Goal: Task Accomplishment & Management: Manage account settings

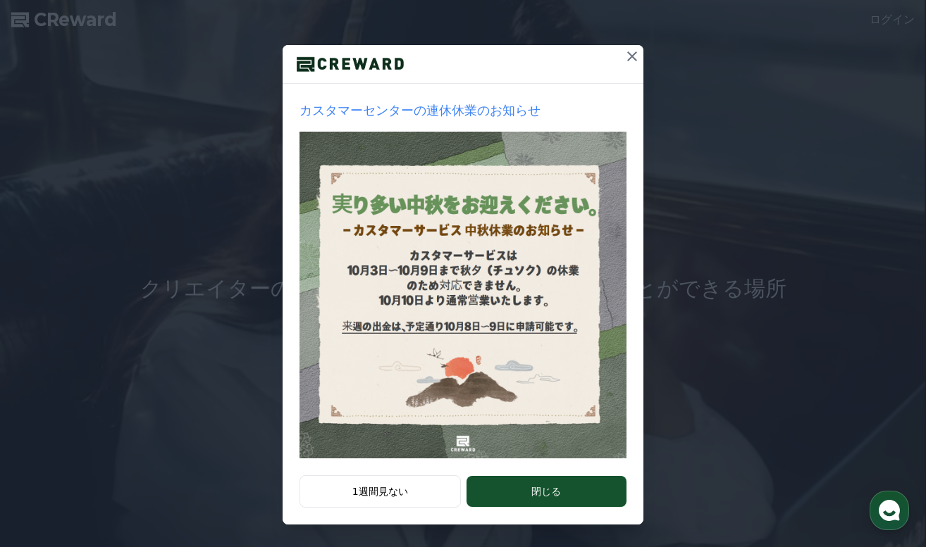
scroll to position [124, 0]
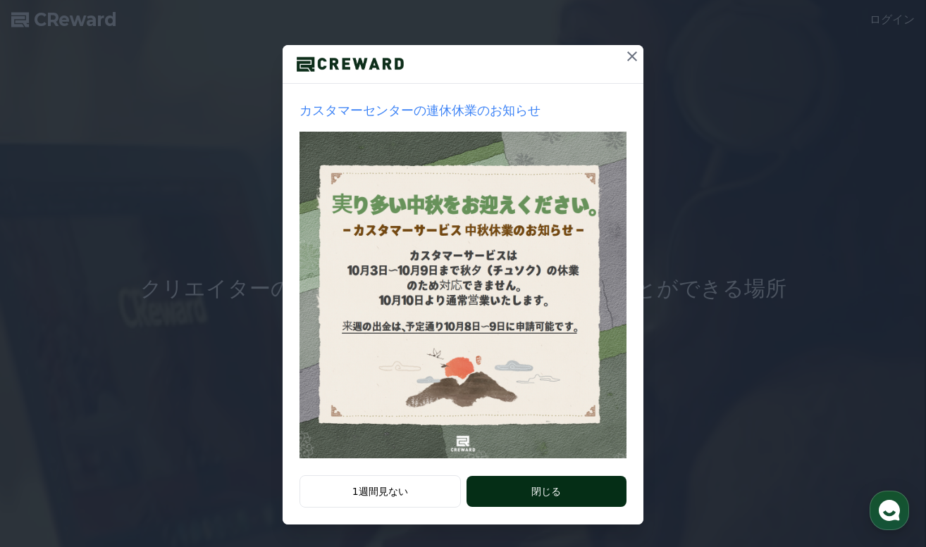
click at [530, 483] on button "閉じる" at bounding box center [546, 491] width 160 height 31
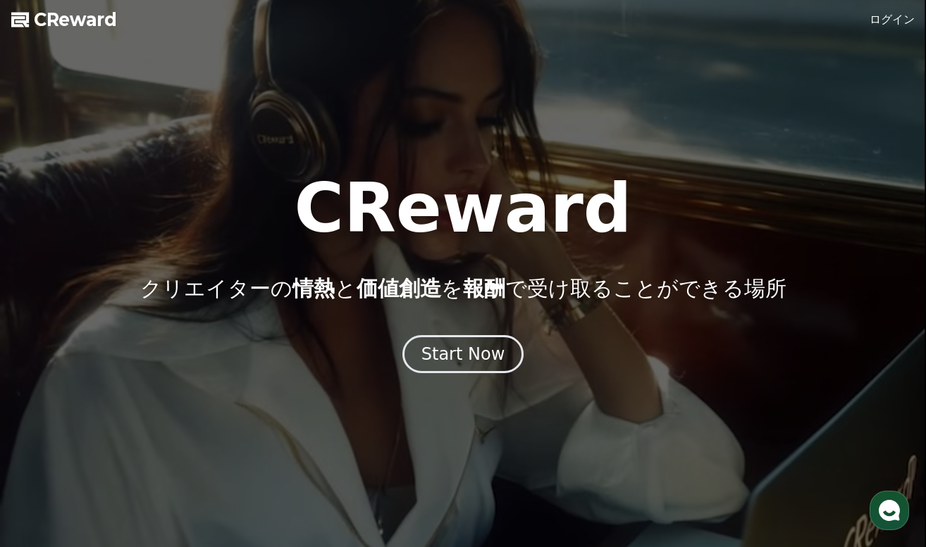
click at [890, 18] on link "ログイン" at bounding box center [891, 19] width 45 height 17
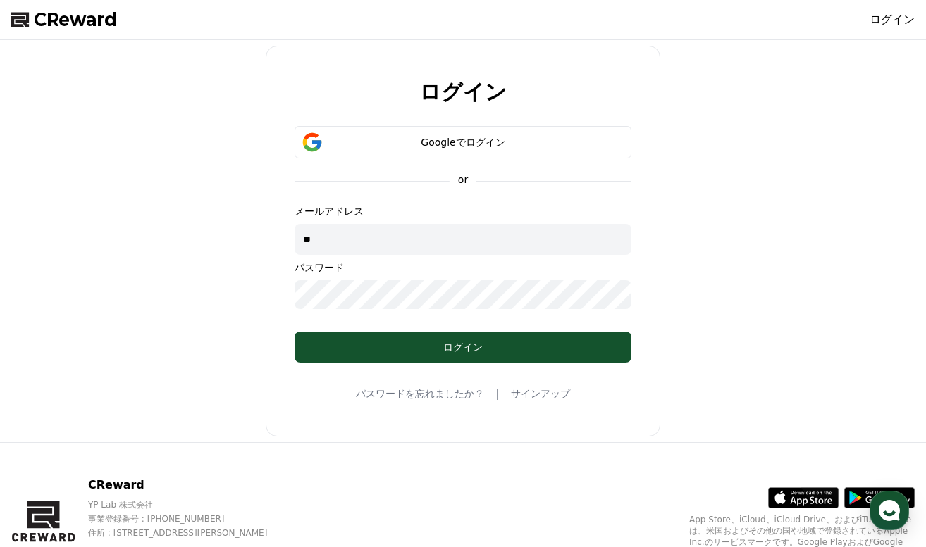
type input "*"
paste input "**********"
type input "**********"
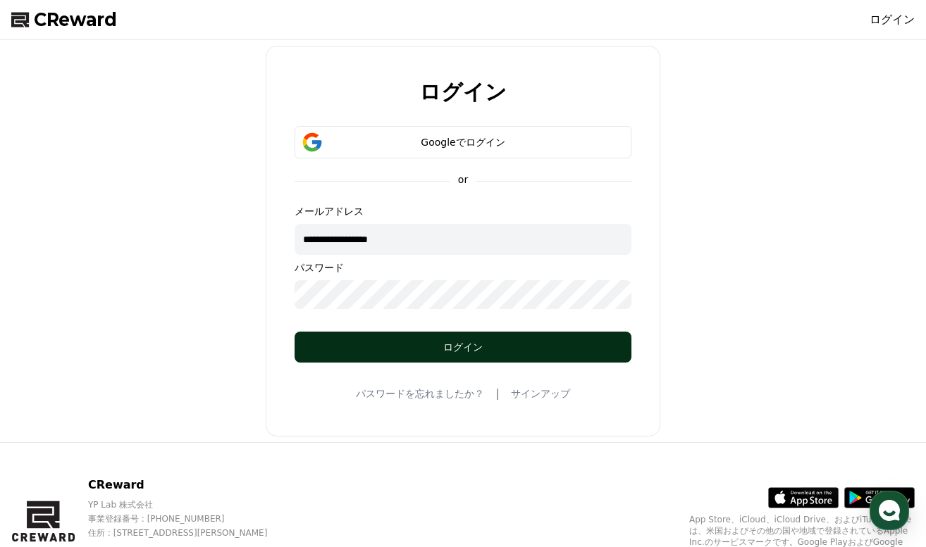
click at [374, 338] on button "ログイン" at bounding box center [462, 347] width 337 height 31
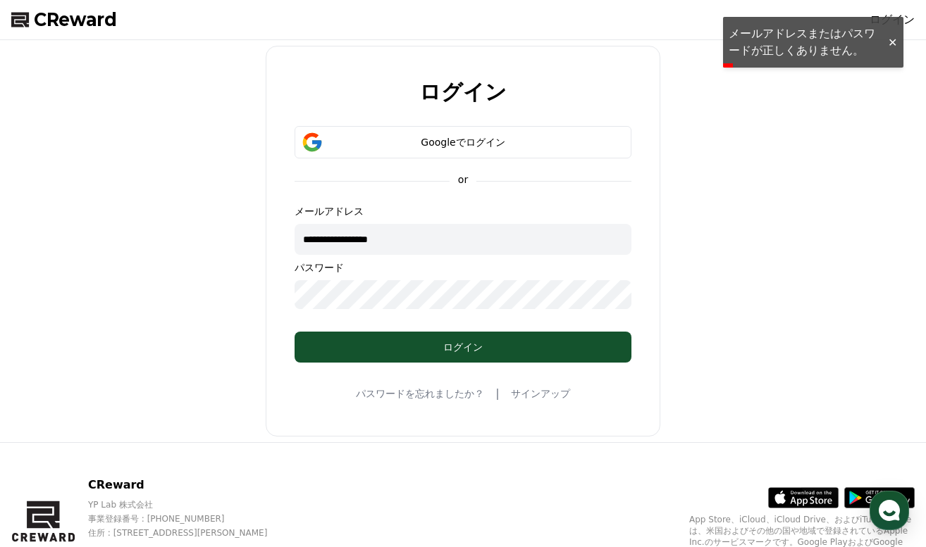
click at [168, 292] on div "**********" at bounding box center [463, 241] width 914 height 391
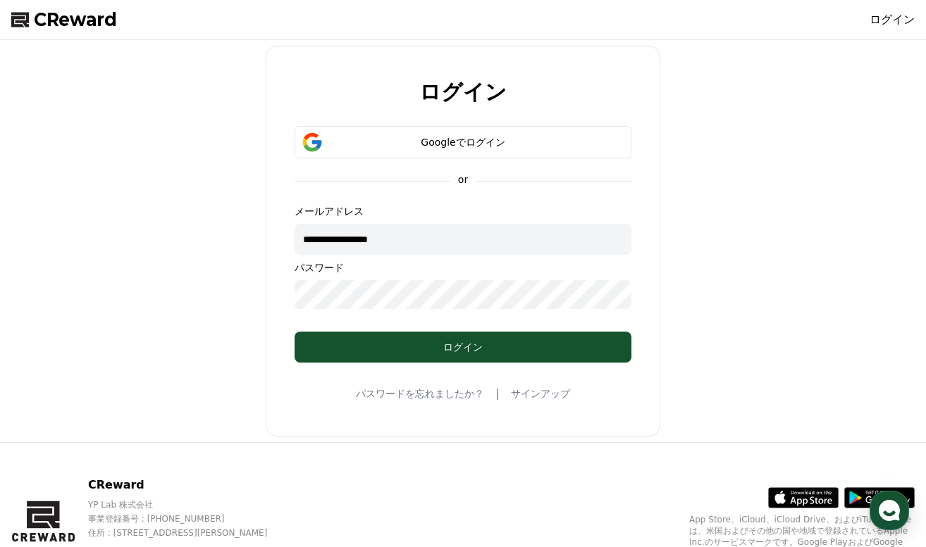
click at [333, 406] on div "**********" at bounding box center [463, 241] width 394 height 391
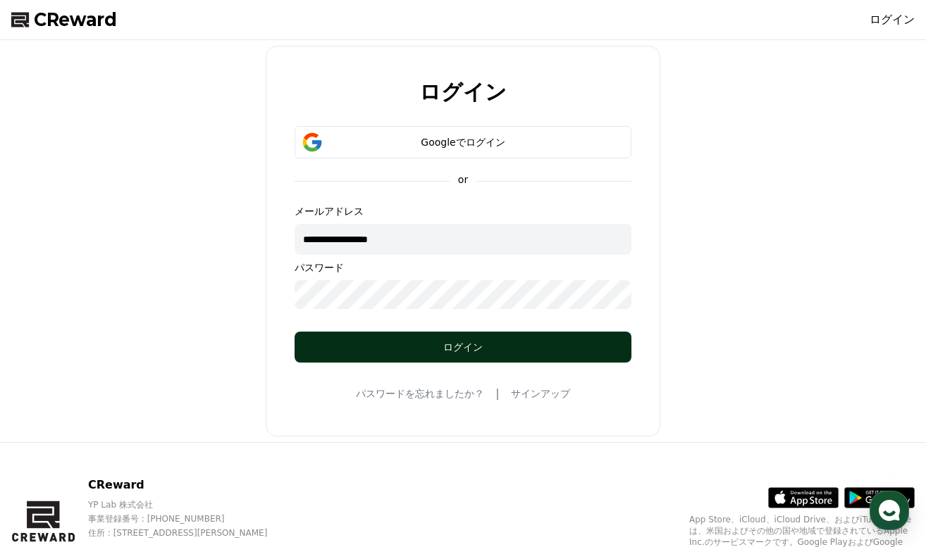
click at [390, 346] on div "ログイン" at bounding box center [463, 347] width 280 height 14
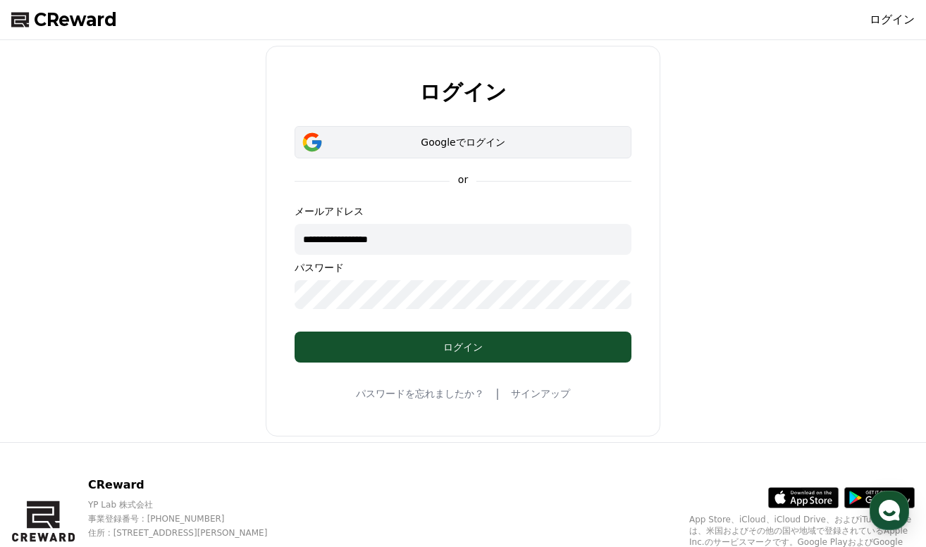
click at [438, 139] on div "Googleでログイン" at bounding box center [463, 142] width 296 height 14
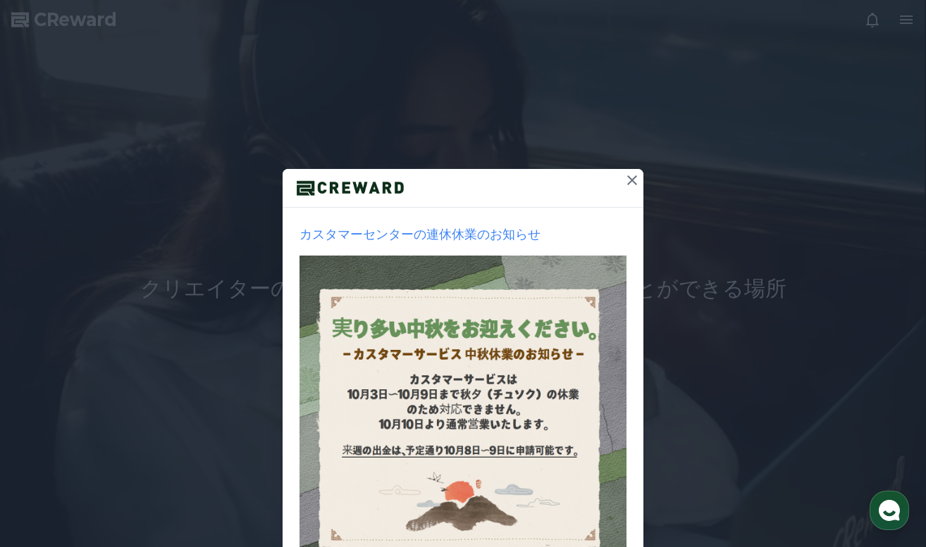
click at [633, 180] on icon at bounding box center [632, 180] width 10 height 10
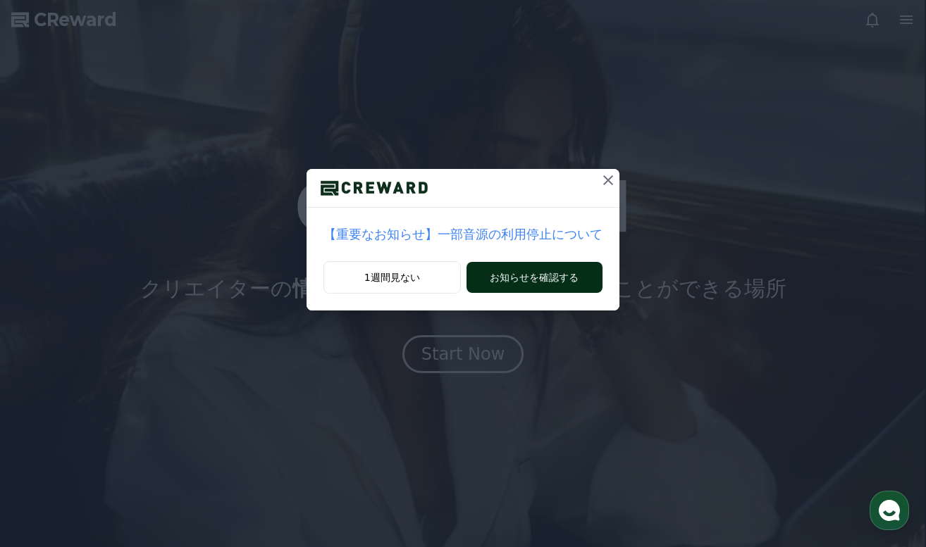
click at [537, 274] on button "お知らせを確認する" at bounding box center [534, 277] width 136 height 31
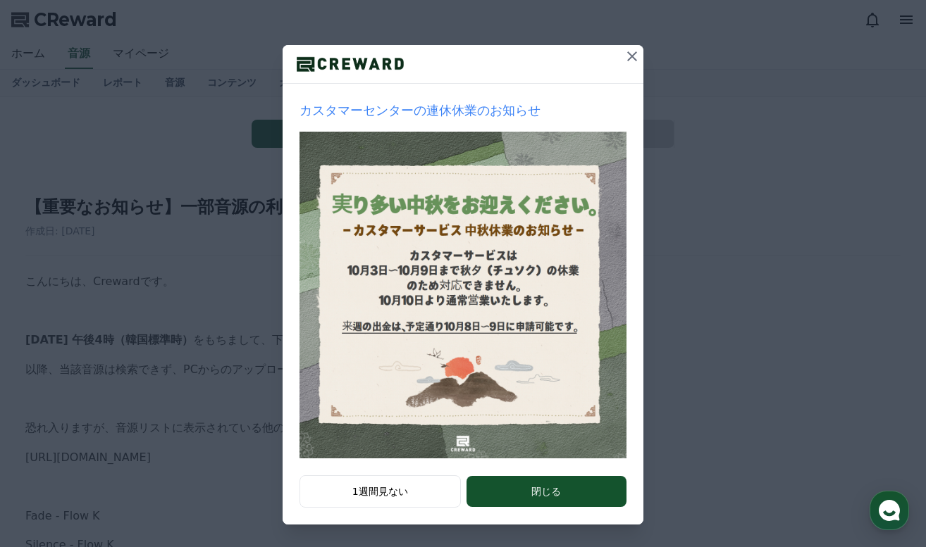
scroll to position [124, 0]
click at [545, 487] on button "閉じる" at bounding box center [546, 491] width 160 height 31
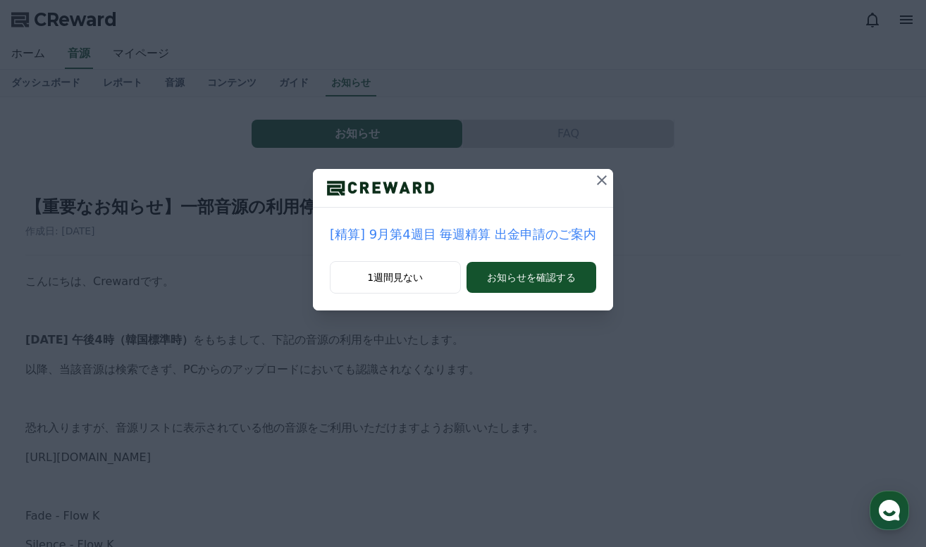
scroll to position [0, 0]
click at [529, 274] on button "お知らせを確認する" at bounding box center [531, 277] width 130 height 31
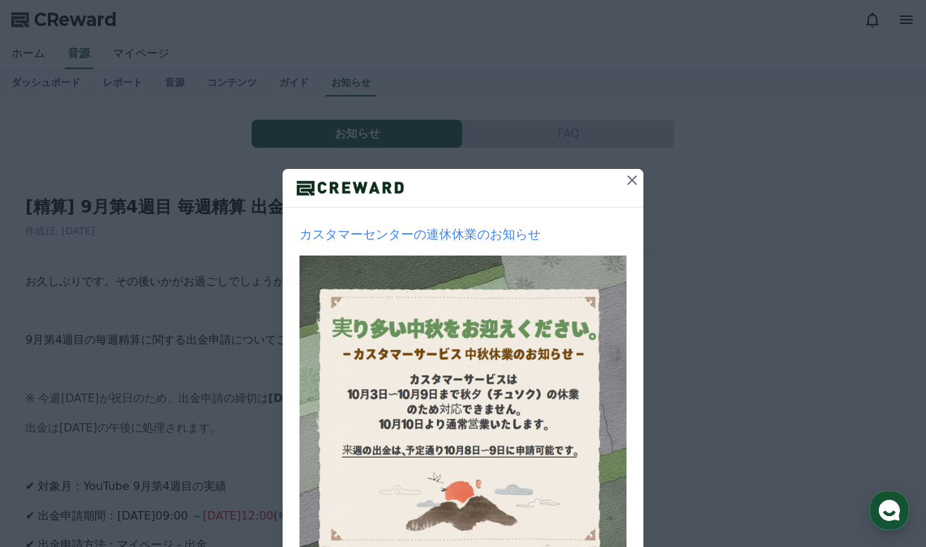
click at [630, 179] on icon at bounding box center [632, 180] width 10 height 10
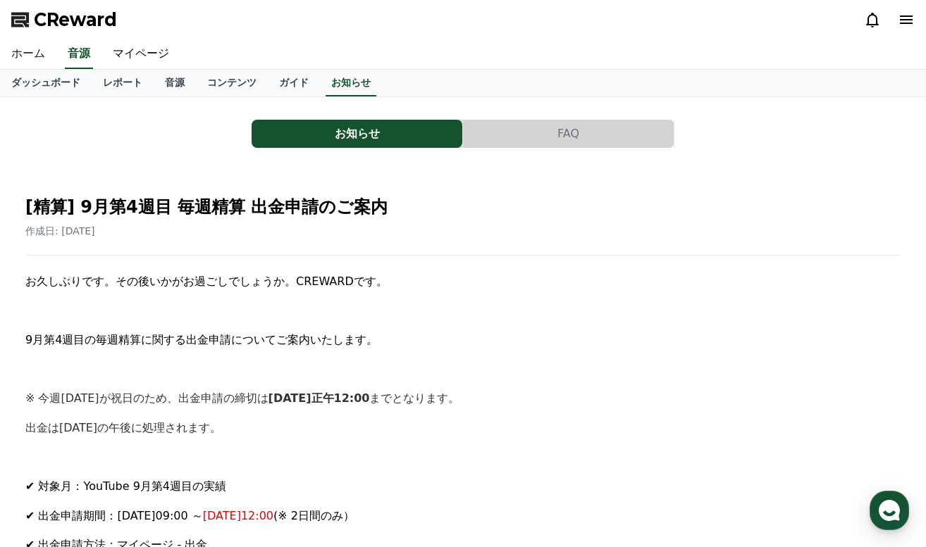
click at [31, 54] on link "ホーム" at bounding box center [28, 54] width 56 height 30
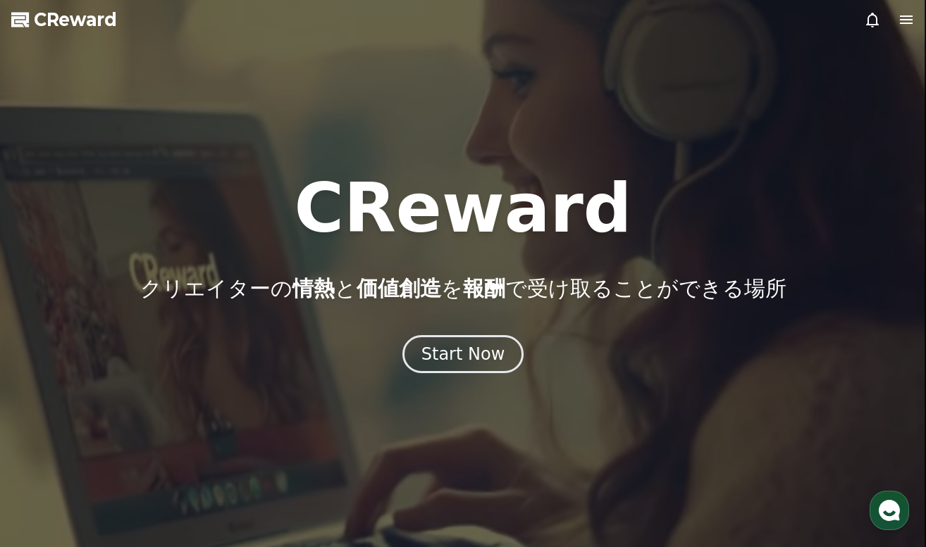
click at [904, 18] on icon at bounding box center [905, 19] width 17 height 17
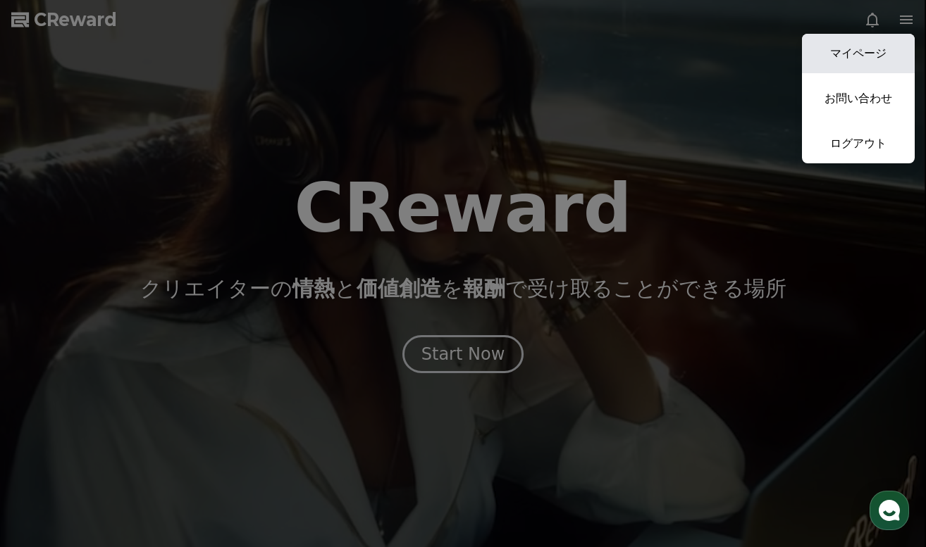
click at [859, 46] on link "マイページ" at bounding box center [858, 53] width 113 height 39
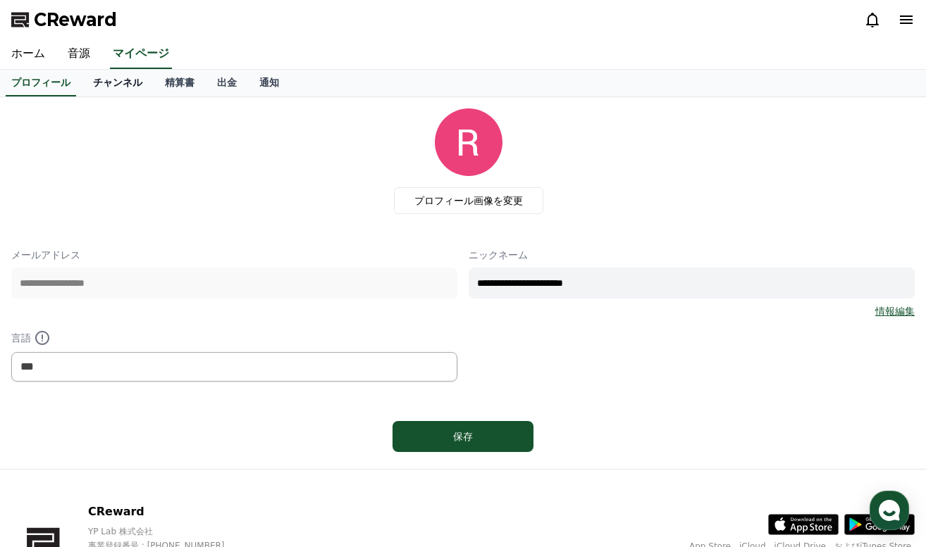
click at [113, 80] on link "チャンネル" at bounding box center [118, 83] width 72 height 27
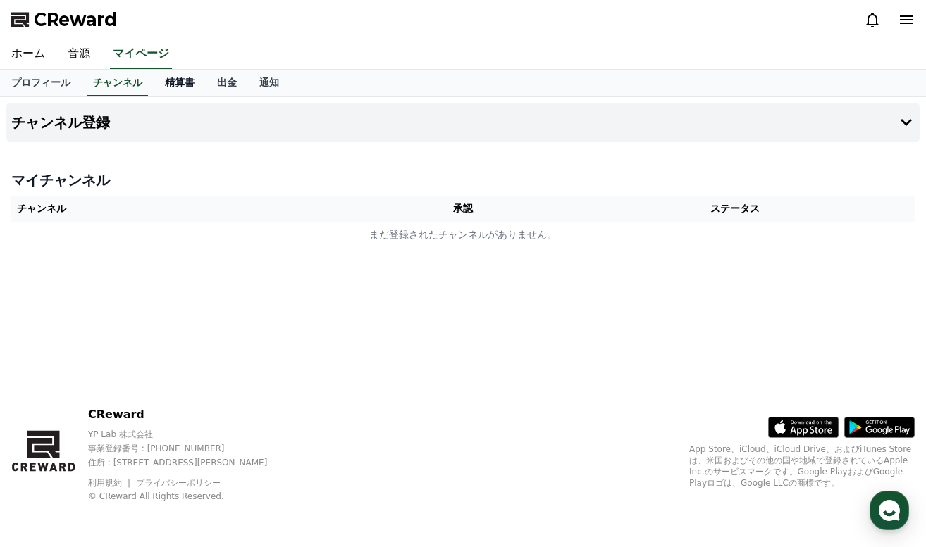
click at [166, 82] on link "精算書" at bounding box center [180, 83] width 52 height 27
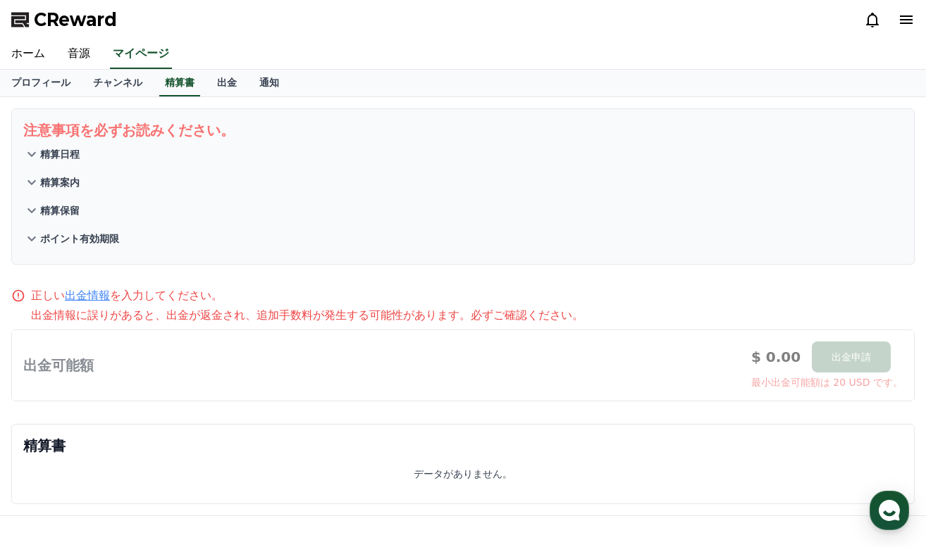
click at [35, 151] on icon at bounding box center [31, 154] width 17 height 17
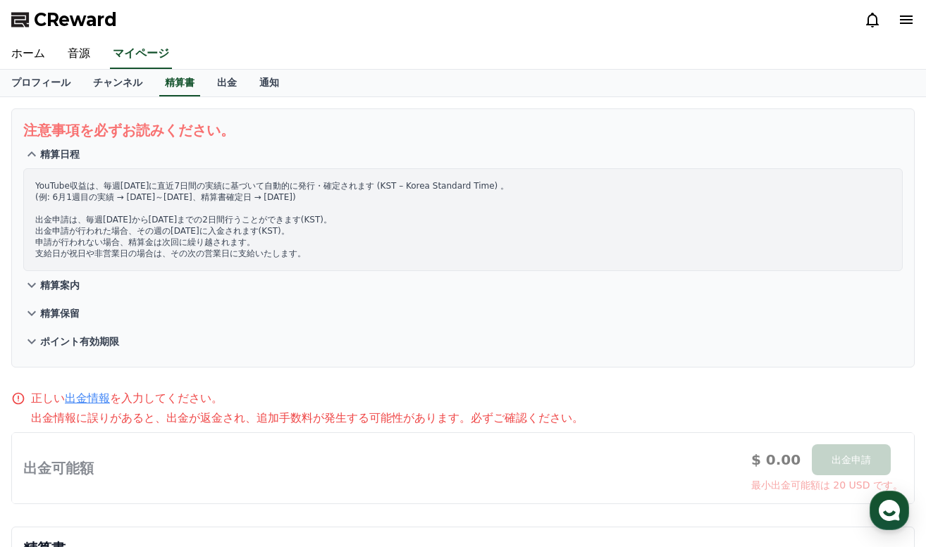
click at [31, 282] on icon at bounding box center [31, 285] width 17 height 17
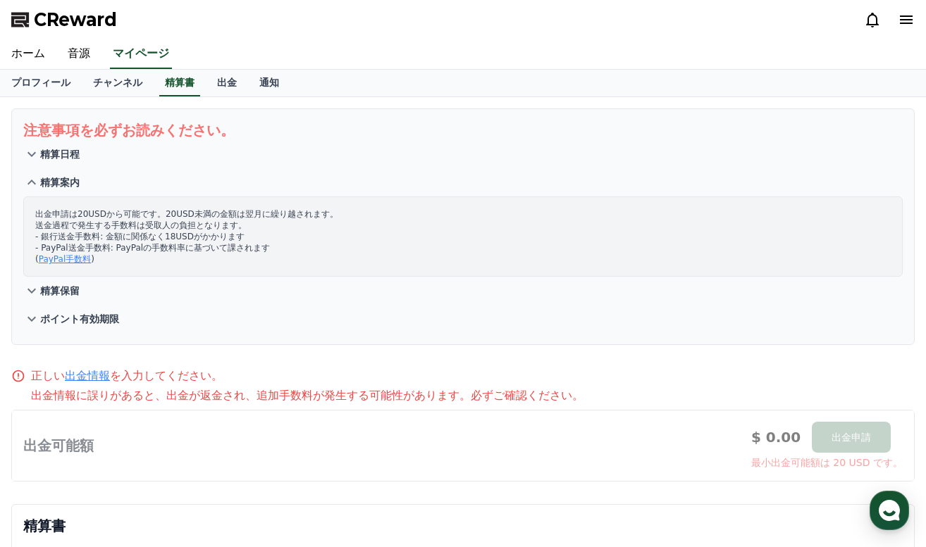
click at [31, 293] on icon at bounding box center [31, 291] width 8 height 5
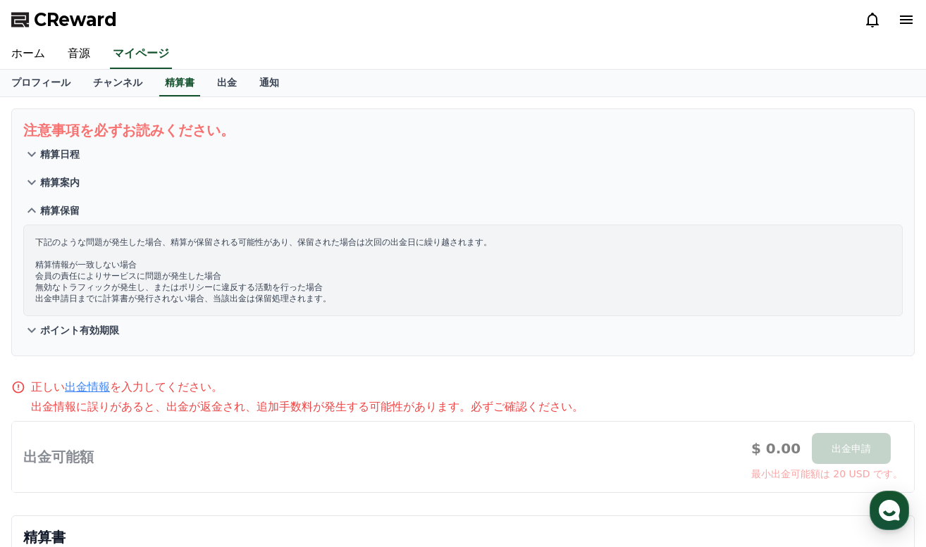
click at [31, 330] on icon at bounding box center [31, 330] width 17 height 17
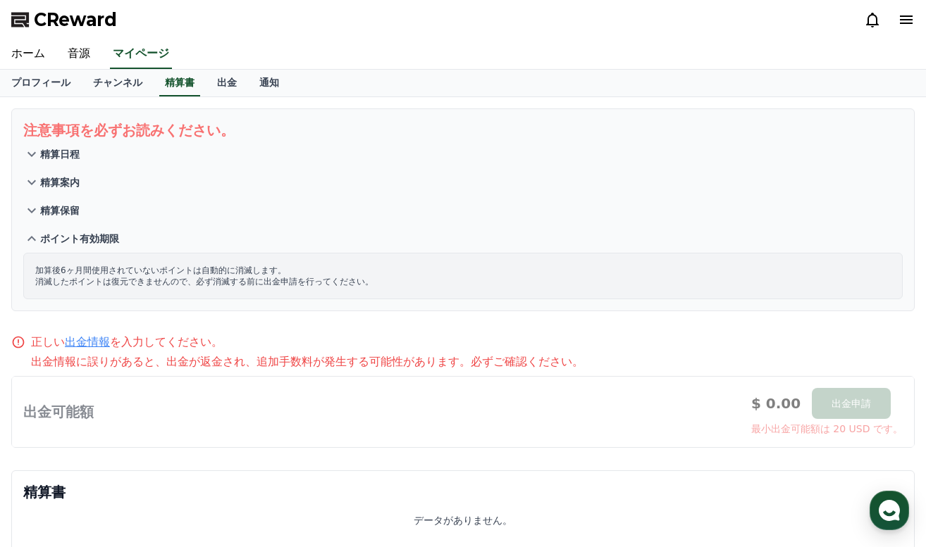
click at [75, 342] on link "出金情報" at bounding box center [87, 341] width 45 height 13
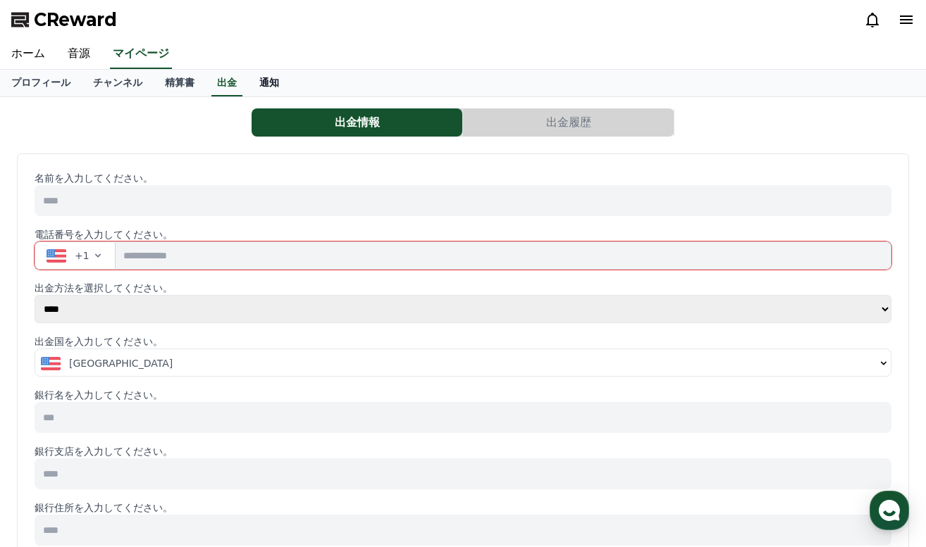
click at [253, 85] on link "通知" at bounding box center [269, 83] width 42 height 27
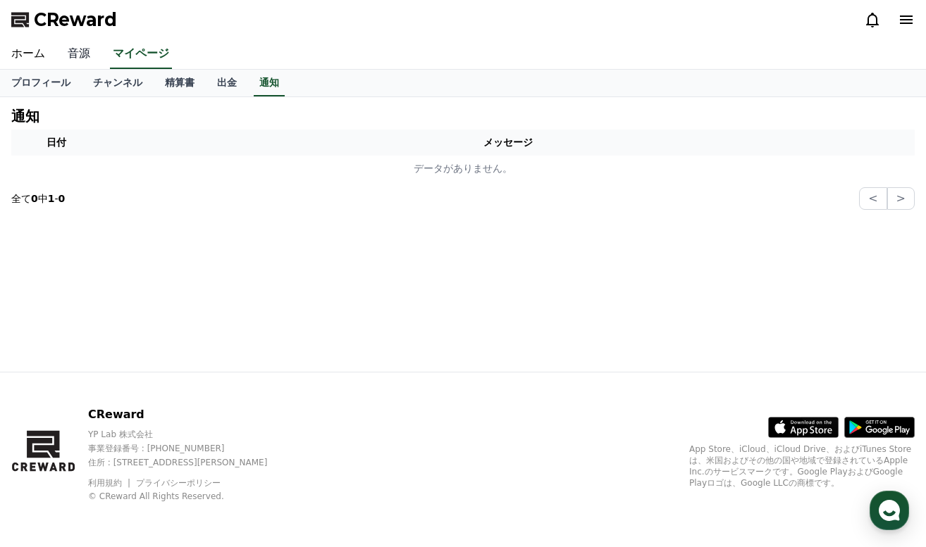
click at [72, 50] on link "音源" at bounding box center [78, 54] width 45 height 30
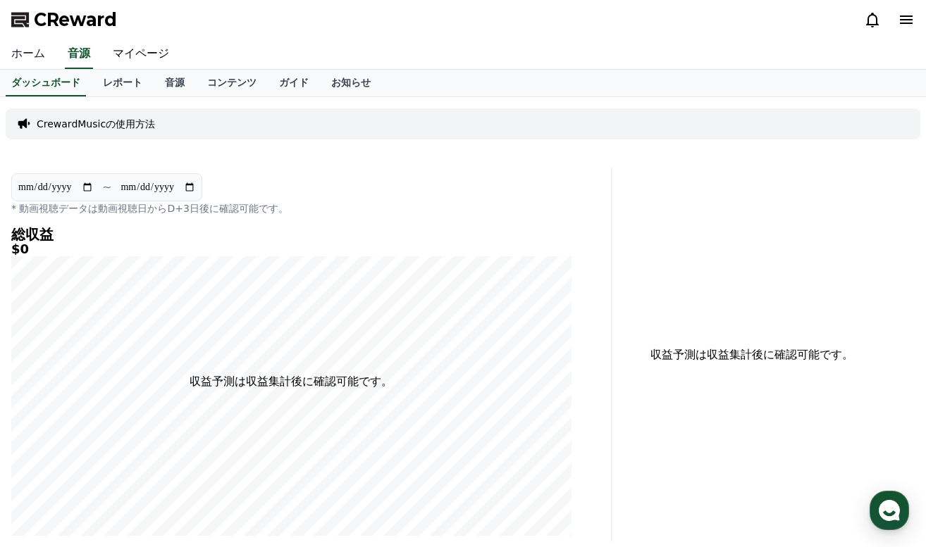
click at [34, 48] on link "ホーム" at bounding box center [28, 54] width 56 height 30
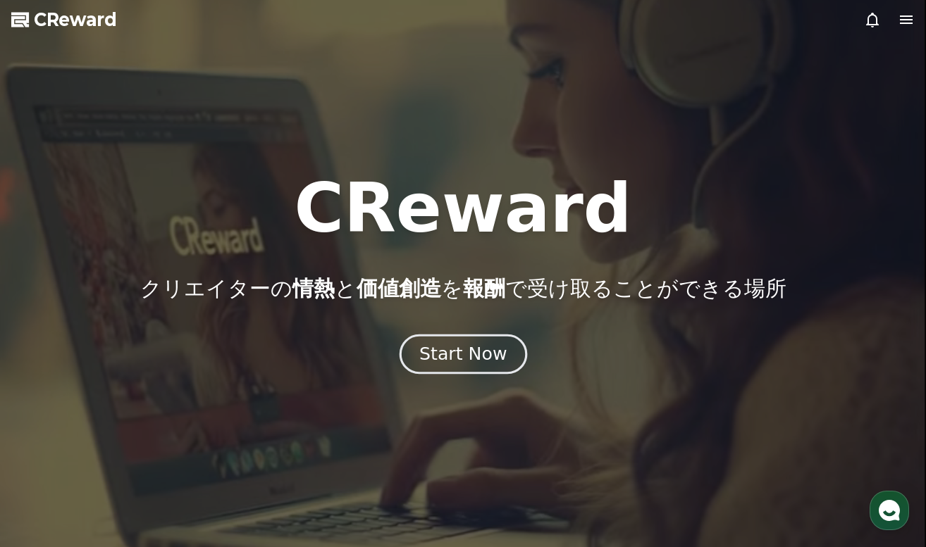
click at [472, 354] on div "Start Now" at bounding box center [462, 354] width 87 height 24
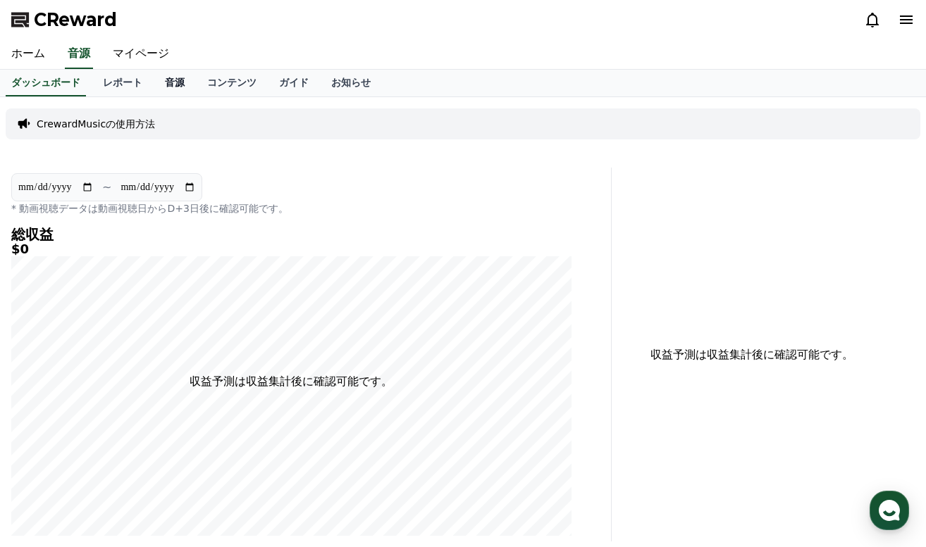
click at [168, 81] on link "音源" at bounding box center [175, 83] width 42 height 27
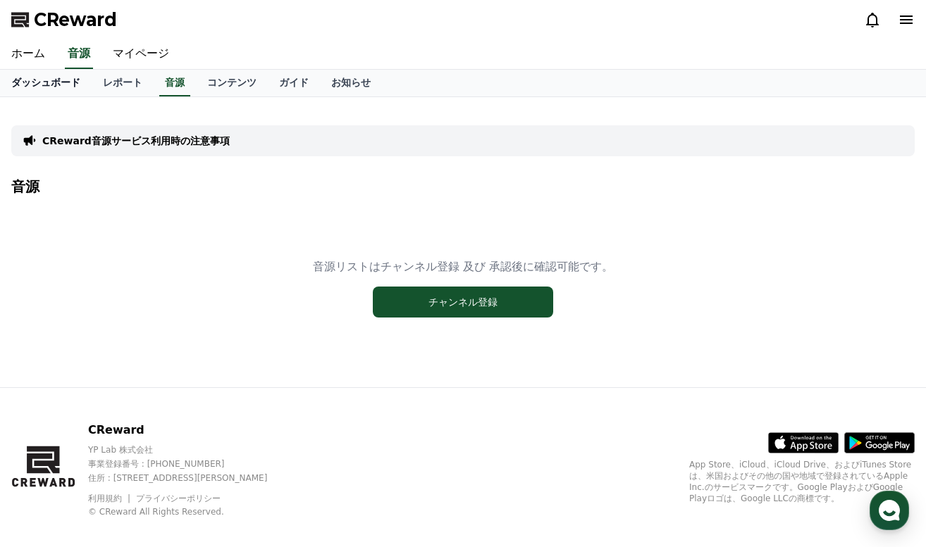
click at [44, 80] on link "ダッシュボード" at bounding box center [46, 83] width 92 height 27
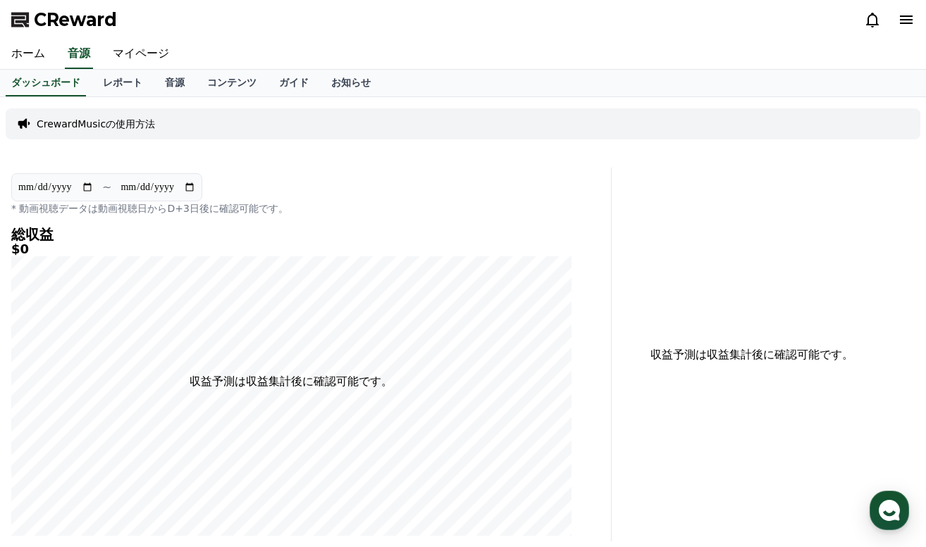
click at [58, 185] on input "**********" at bounding box center [56, 187] width 76 height 15
type input "**********"
click at [149, 251] on h5 "$0" at bounding box center [291, 249] width 560 height 14
click at [108, 85] on link "レポート" at bounding box center [123, 83] width 62 height 27
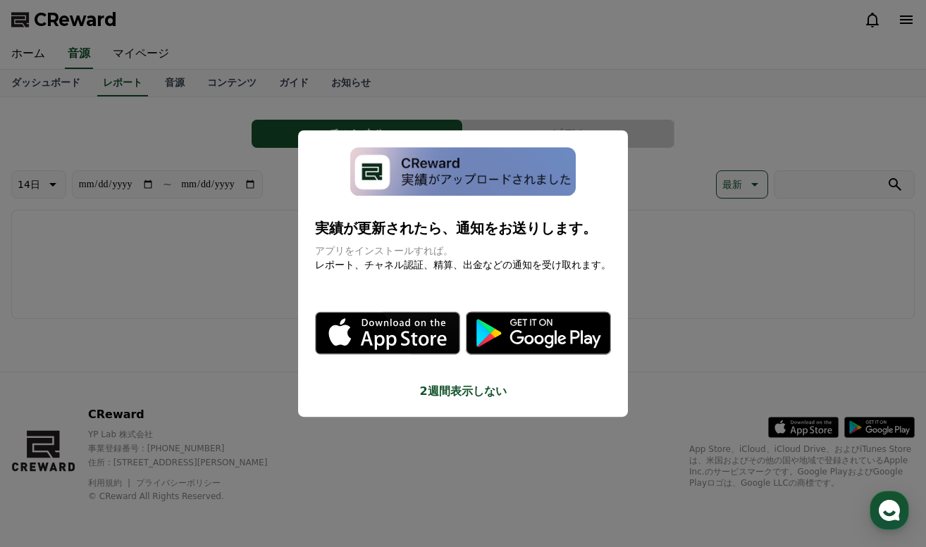
click at [428, 358] on button "close modal" at bounding box center [463, 273] width 926 height 547
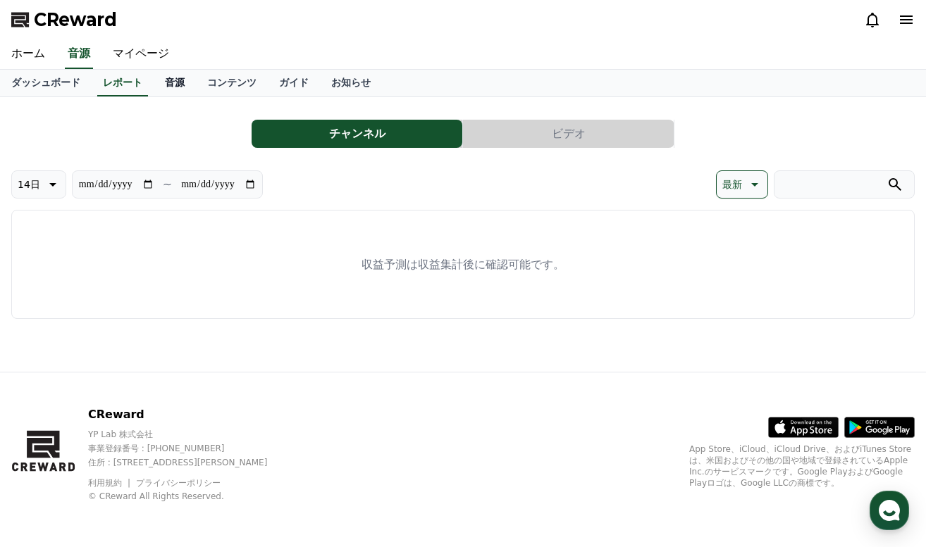
click at [163, 80] on link "音源" at bounding box center [175, 83] width 42 height 27
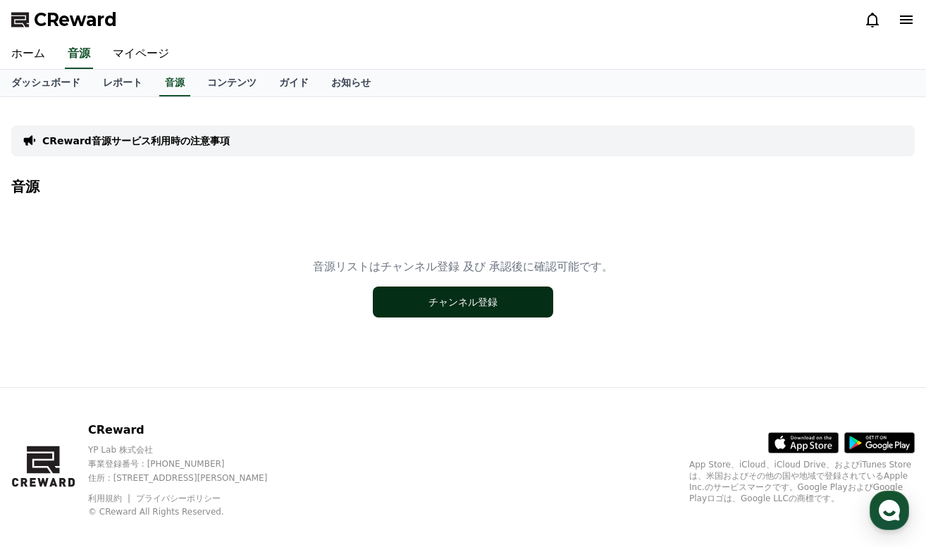
click at [461, 302] on button "チャンネル登録" at bounding box center [463, 302] width 180 height 31
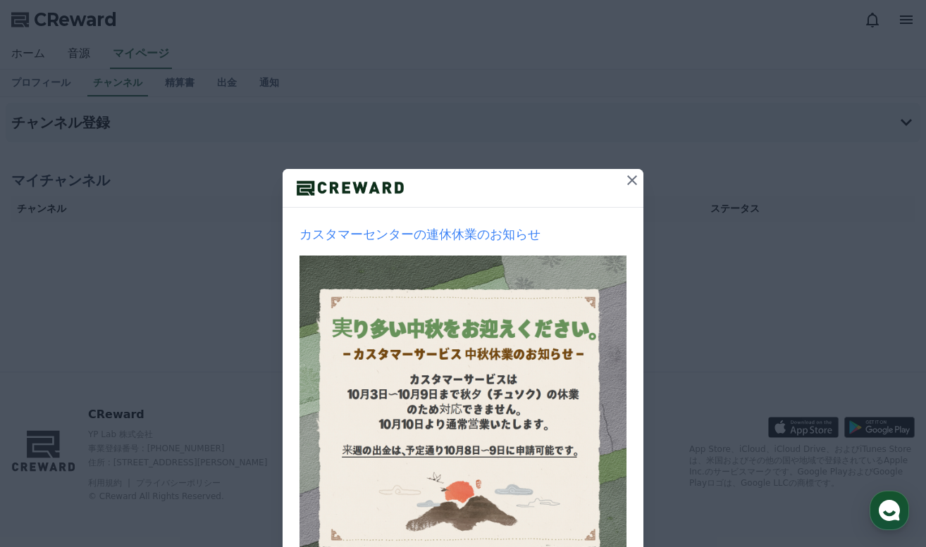
click at [631, 180] on icon at bounding box center [632, 180] width 10 height 10
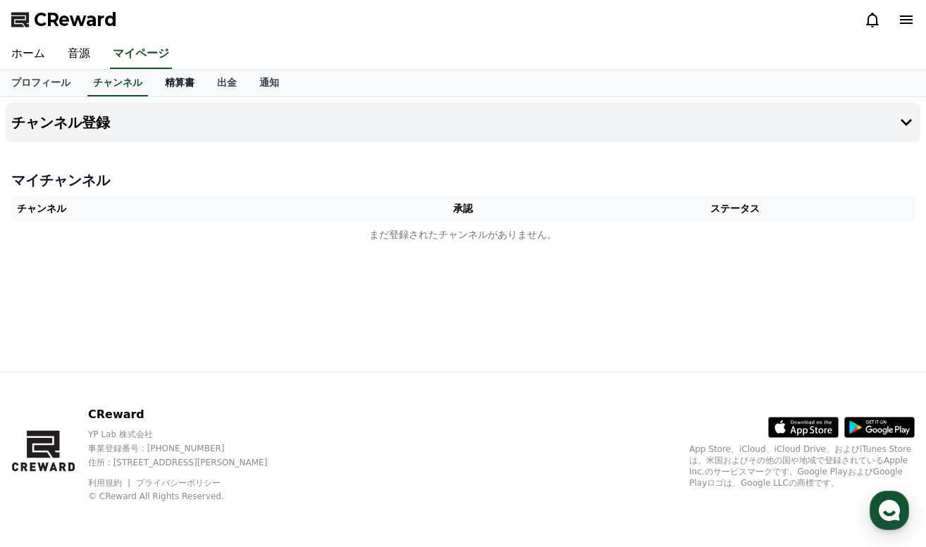
click at [169, 81] on link "精算書" at bounding box center [180, 83] width 52 height 27
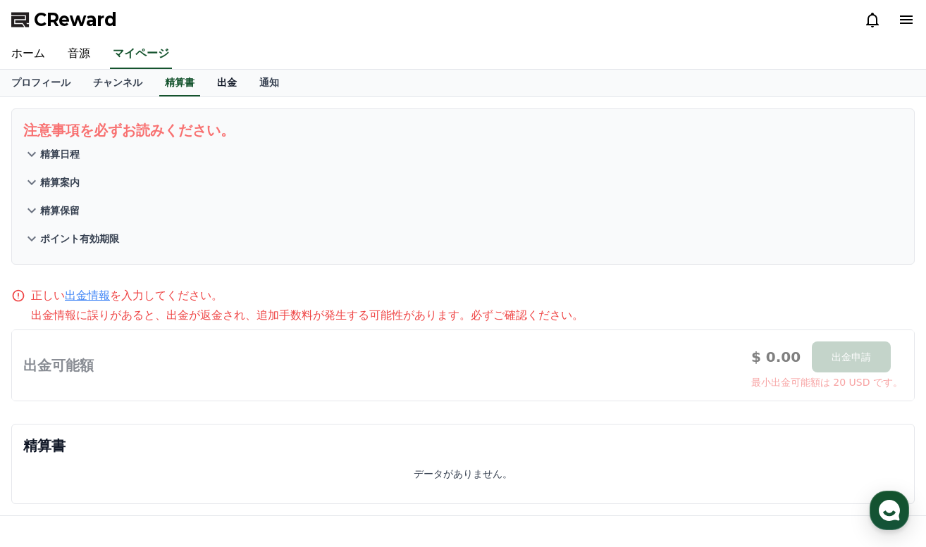
click at [219, 82] on link "出金" at bounding box center [227, 83] width 42 height 27
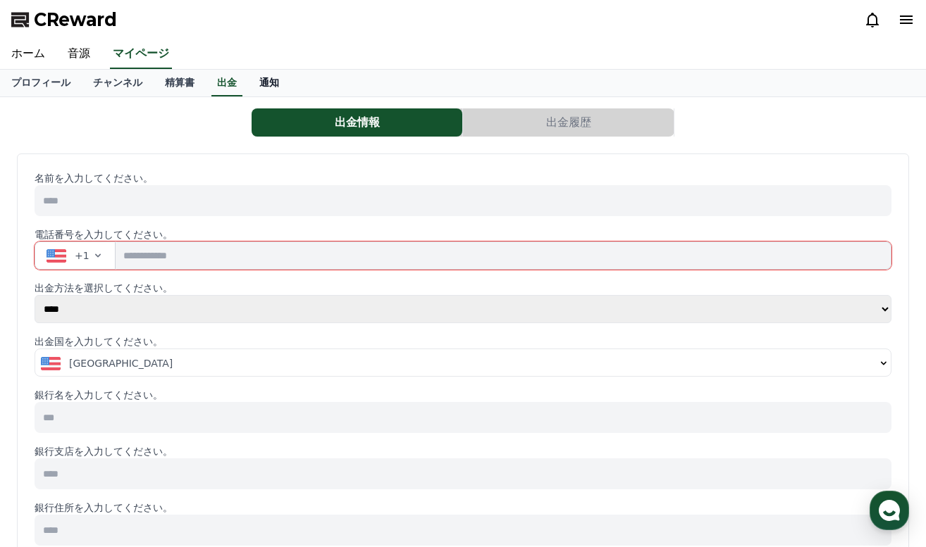
click at [254, 80] on link "通知" at bounding box center [269, 83] width 42 height 27
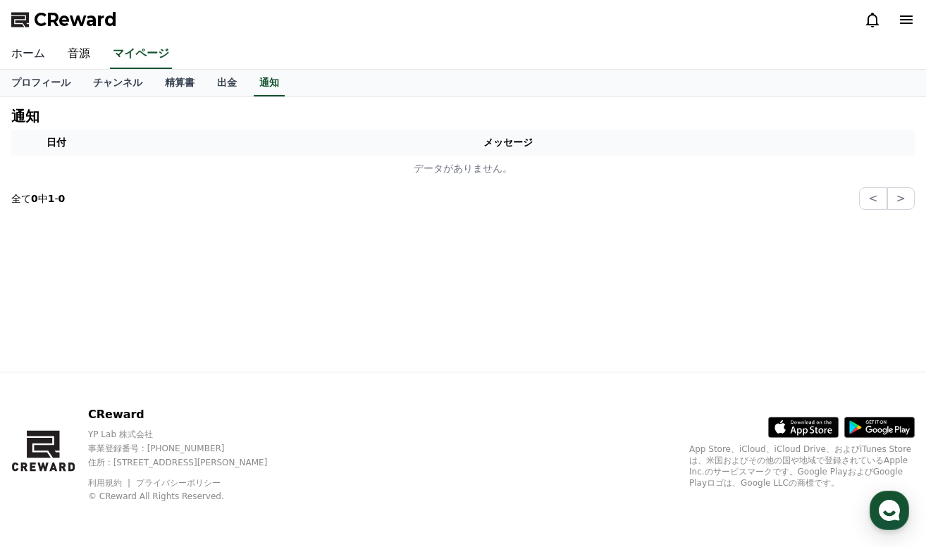
click at [29, 54] on link "ホーム" at bounding box center [28, 54] width 56 height 30
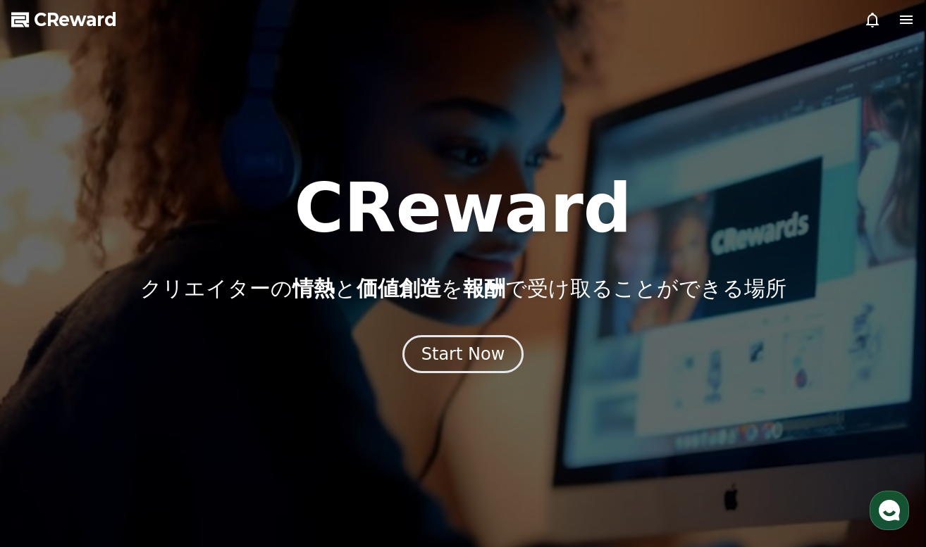
click at [902, 18] on icon at bounding box center [905, 19] width 17 height 17
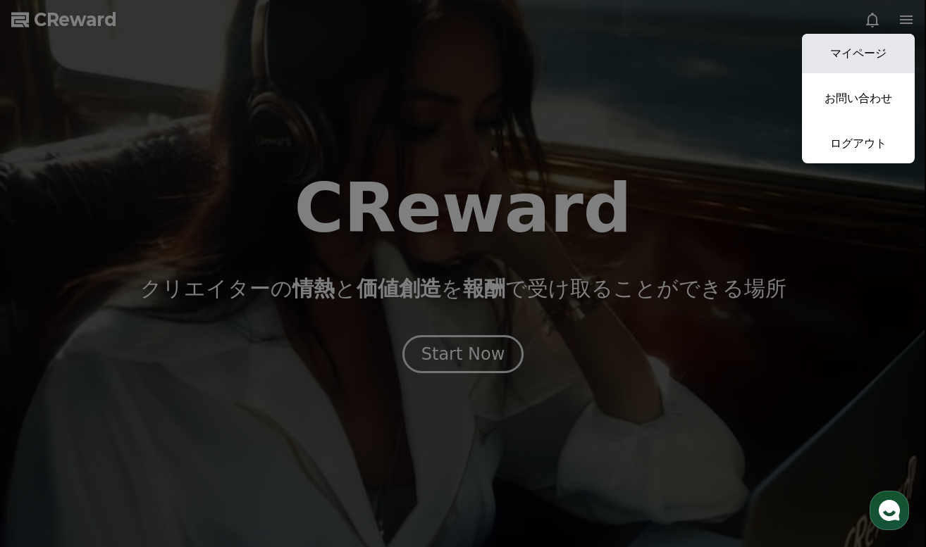
click at [870, 54] on link "マイページ" at bounding box center [858, 53] width 113 height 39
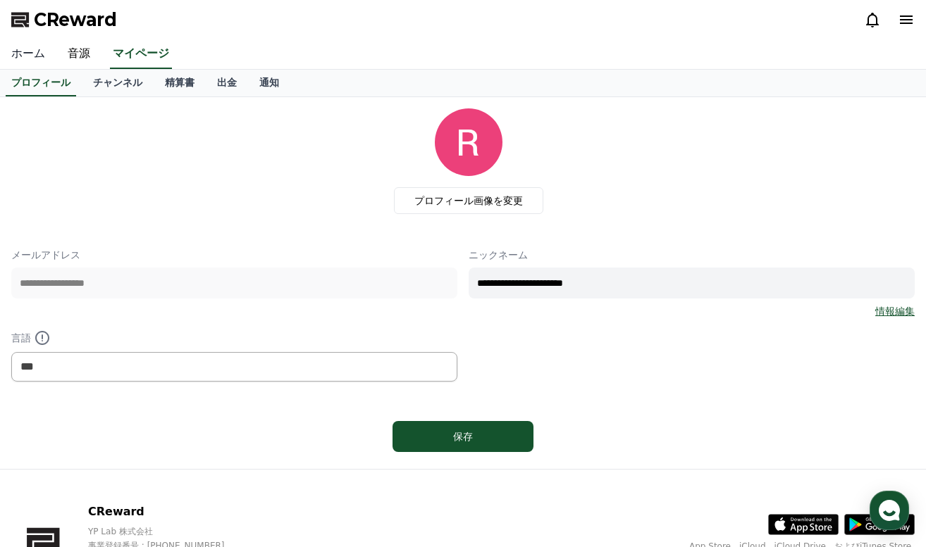
click at [34, 59] on link "ホーム" at bounding box center [28, 54] width 56 height 30
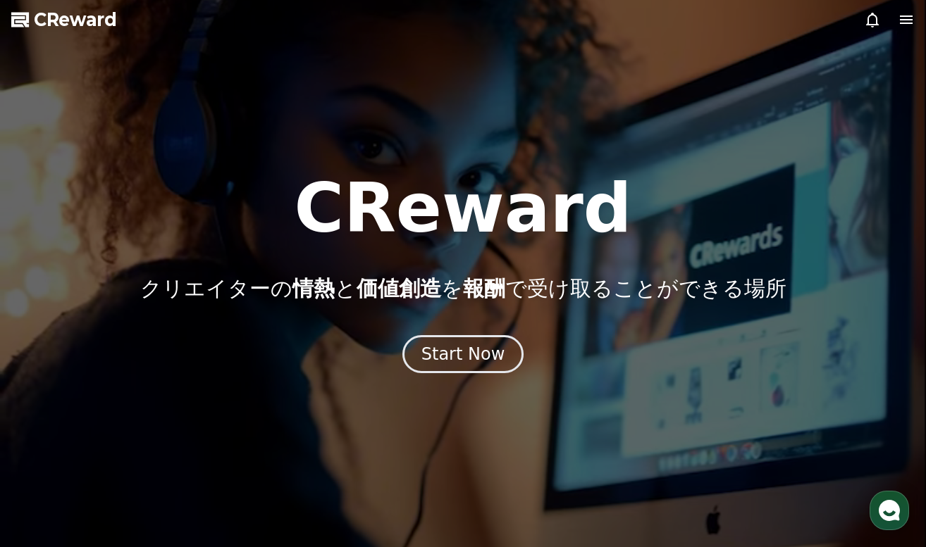
click at [905, 20] on icon at bounding box center [906, 19] width 13 height 8
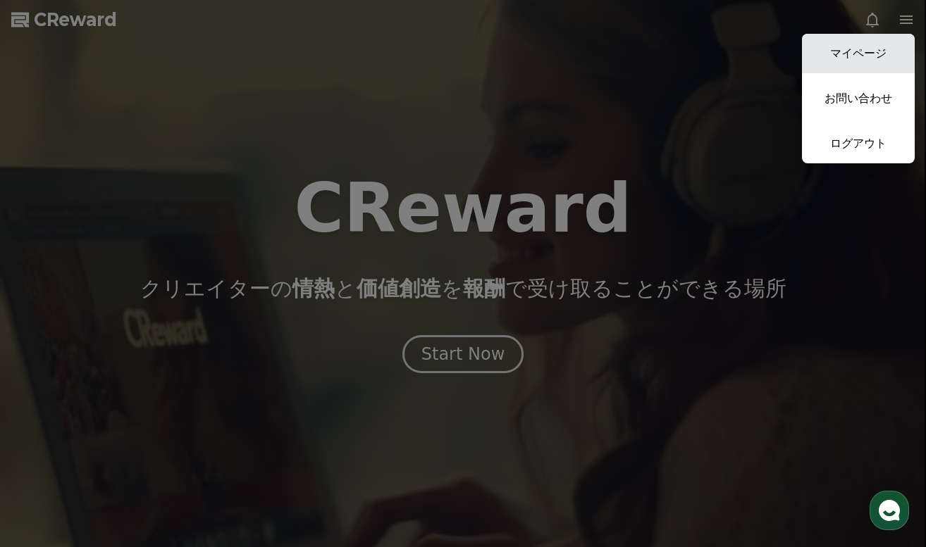
click at [859, 49] on link "マイページ" at bounding box center [858, 53] width 113 height 39
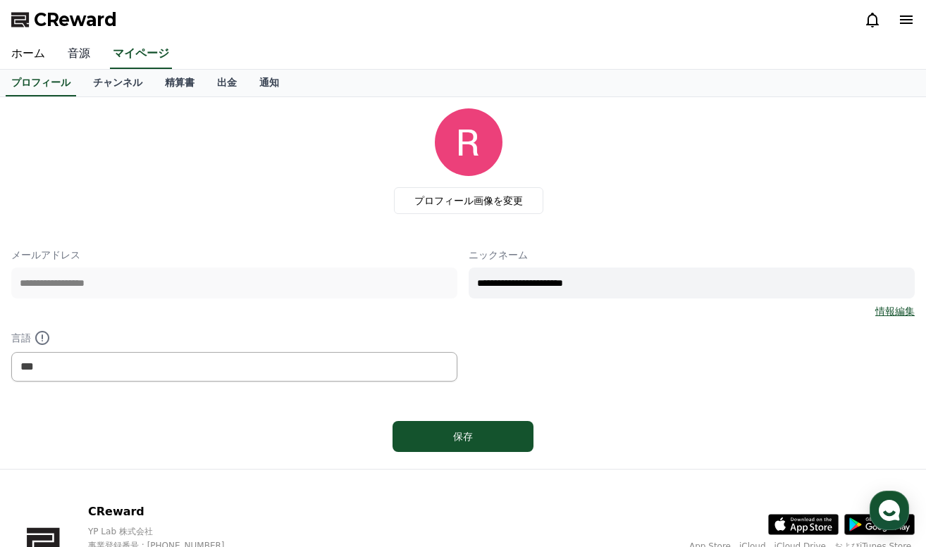
click at [72, 55] on link "音源" at bounding box center [78, 54] width 45 height 30
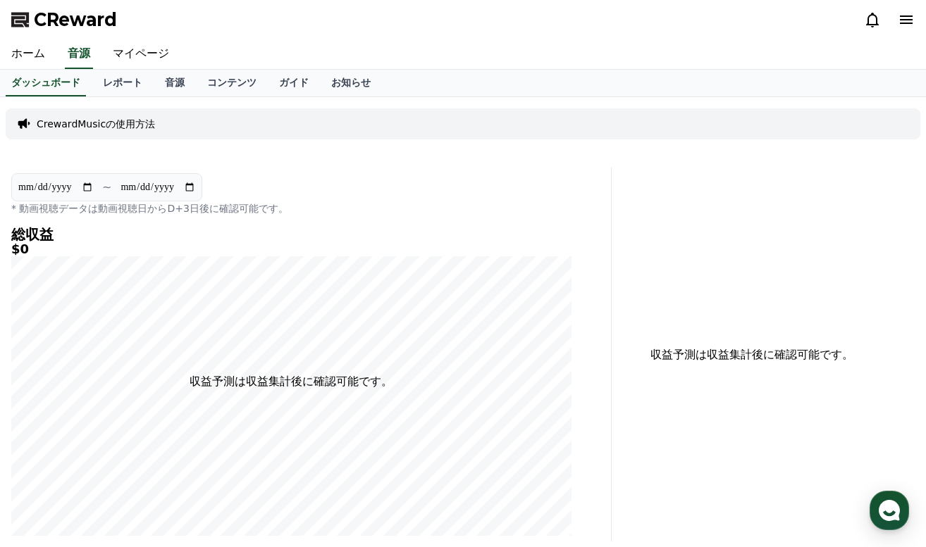
click at [104, 122] on p "CrewardMusicの使用方法" at bounding box center [96, 124] width 118 height 14
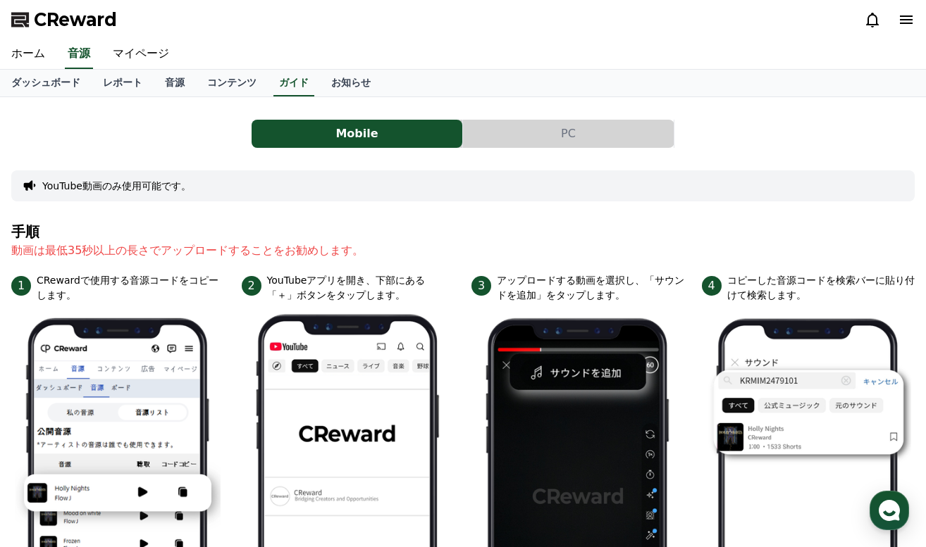
click at [529, 137] on button "PC" at bounding box center [568, 134] width 211 height 28
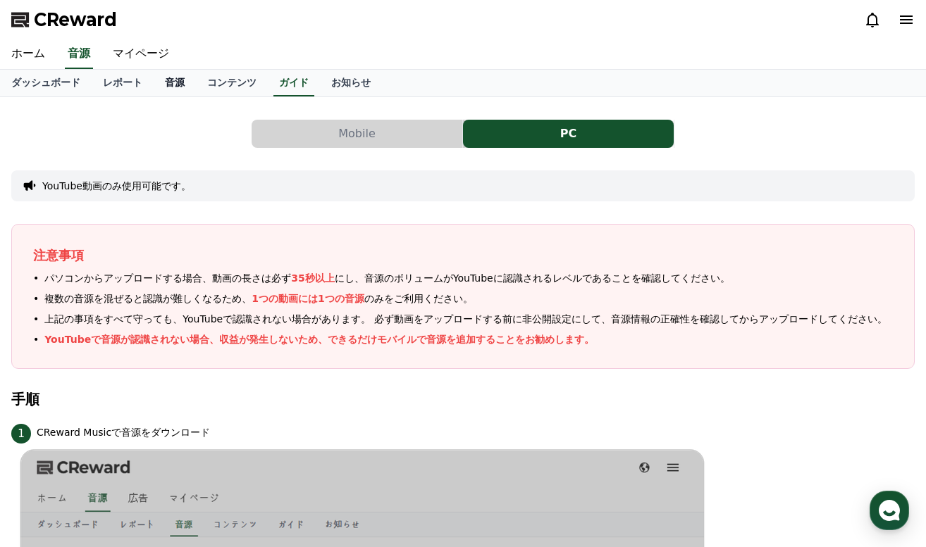
click at [168, 81] on link "音源" at bounding box center [175, 83] width 42 height 27
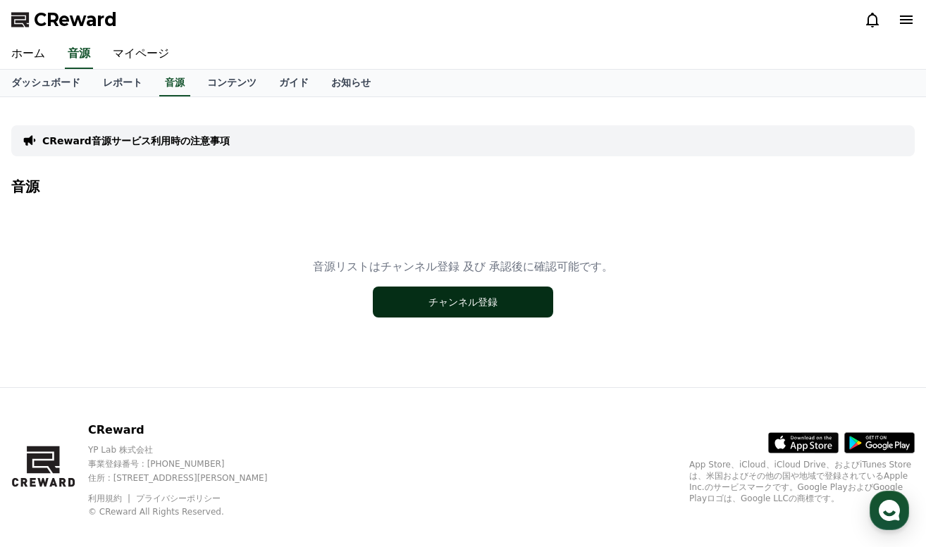
click at [441, 305] on button "チャンネル登録" at bounding box center [463, 302] width 180 height 31
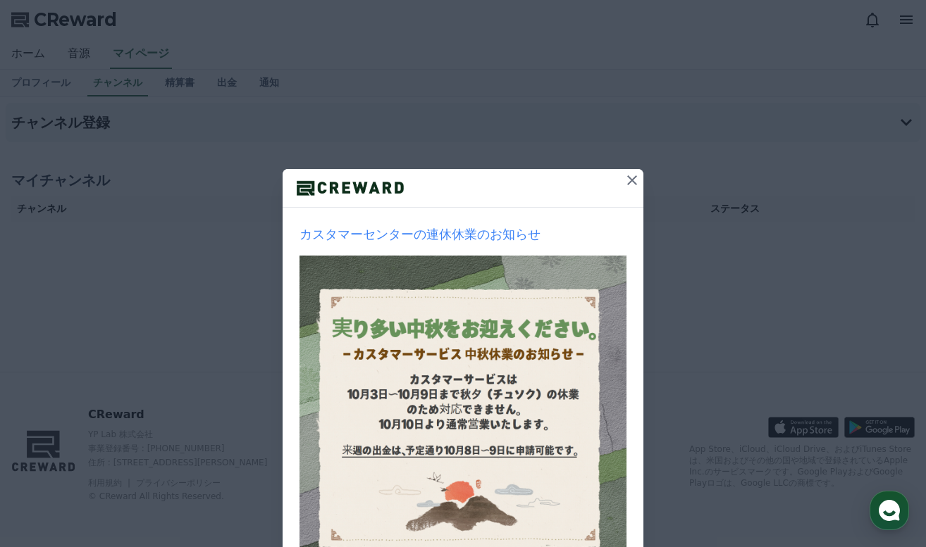
click at [629, 173] on icon at bounding box center [631, 180] width 17 height 17
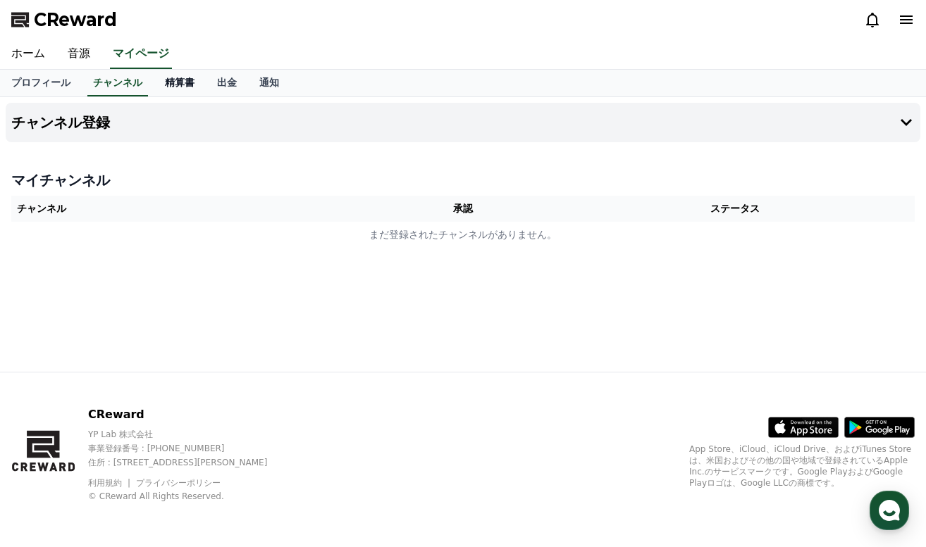
click at [168, 78] on link "精算書" at bounding box center [180, 83] width 52 height 27
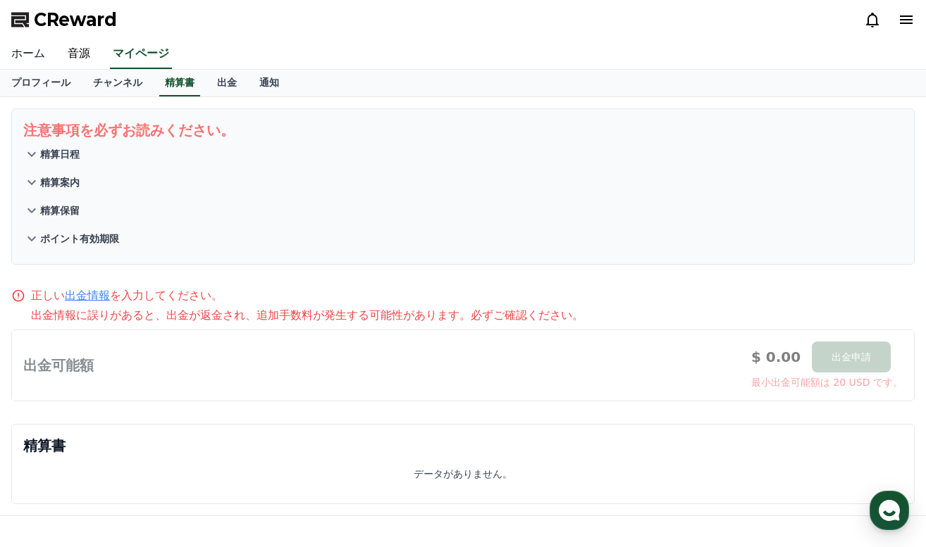
click at [33, 49] on link "ホーム" at bounding box center [28, 54] width 56 height 30
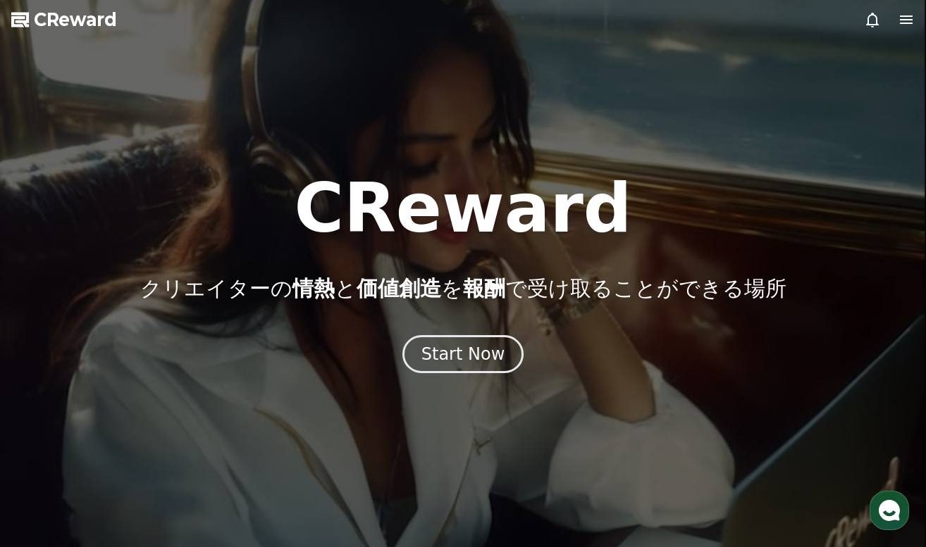
click at [904, 18] on icon at bounding box center [905, 19] width 17 height 17
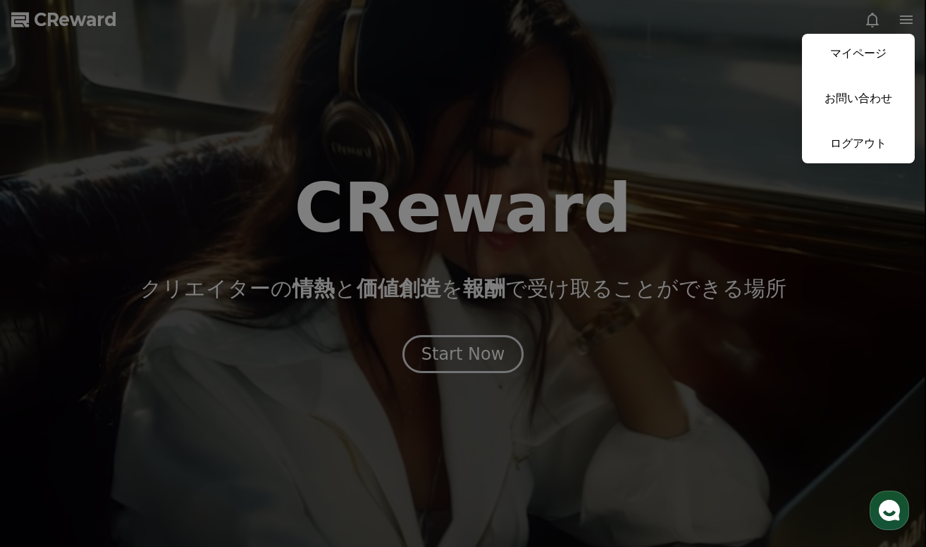
click at [732, 92] on button "close" at bounding box center [463, 273] width 926 height 547
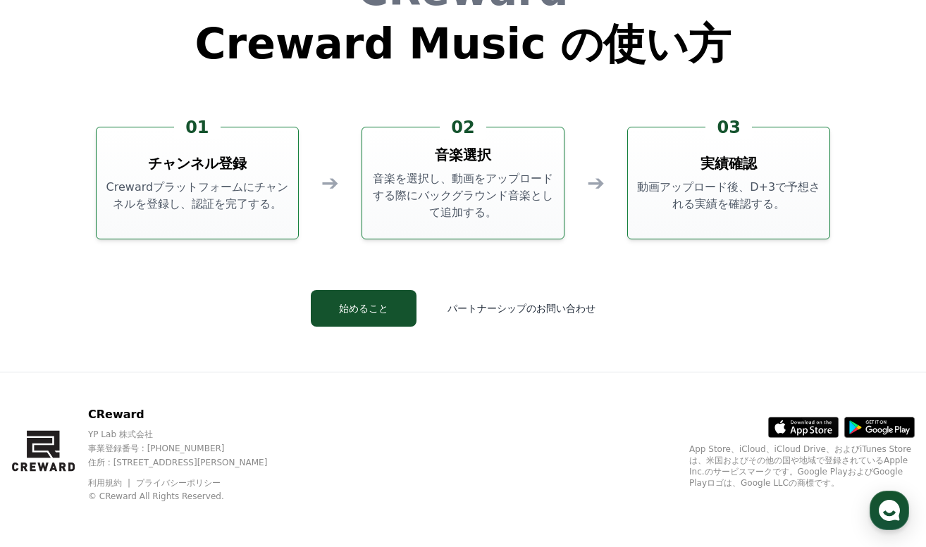
scroll to position [3817, 0]
click at [487, 308] on button "パートナーシップのお問い合わせ" at bounding box center [521, 308] width 187 height 37
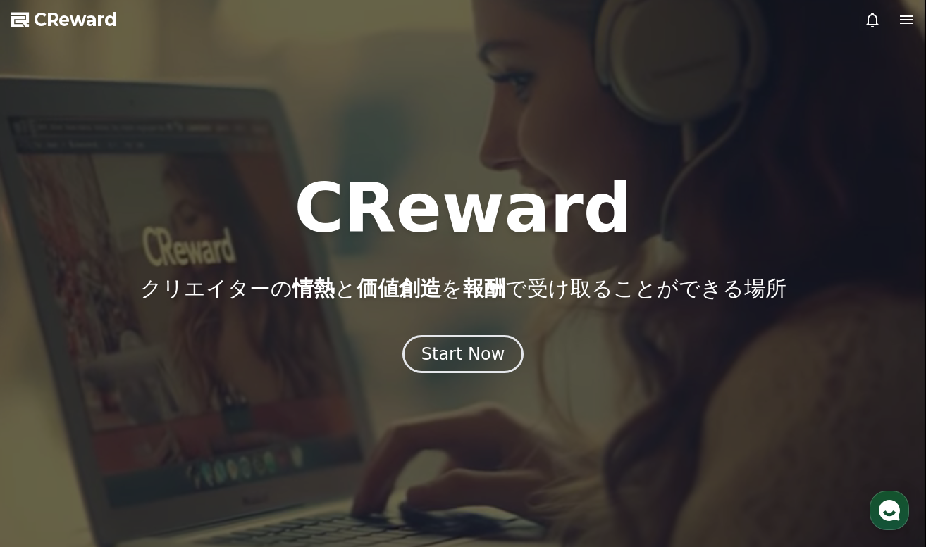
scroll to position [0, 0]
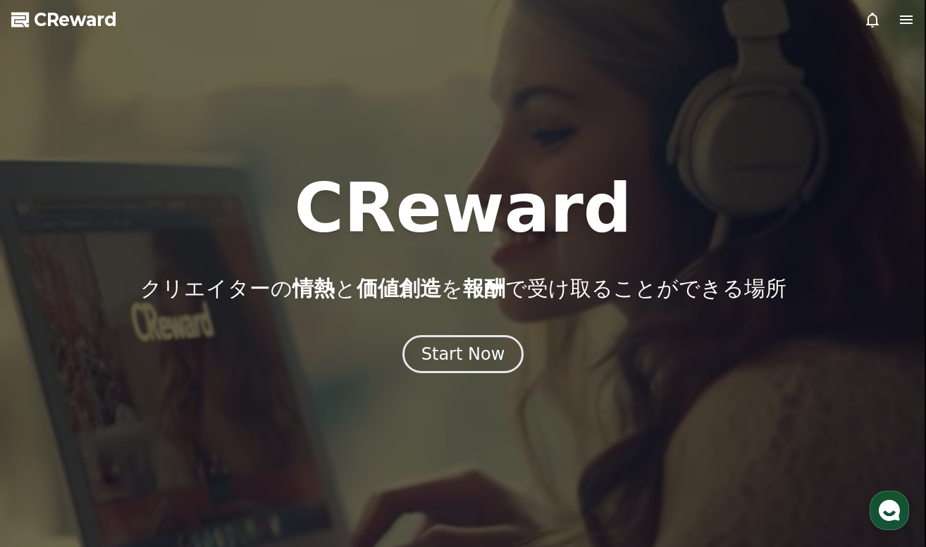
click at [905, 21] on icon at bounding box center [905, 19] width 17 height 17
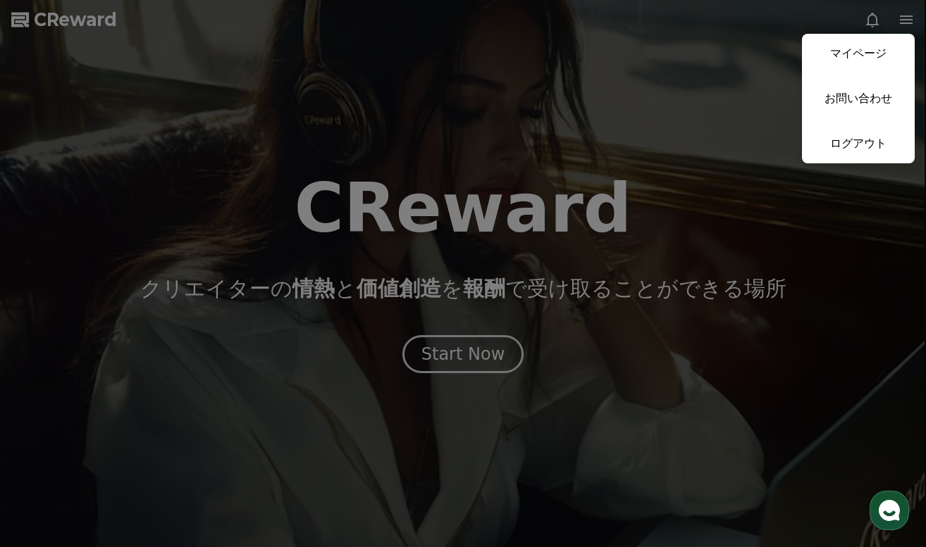
click at [602, 118] on button "close" at bounding box center [463, 273] width 926 height 547
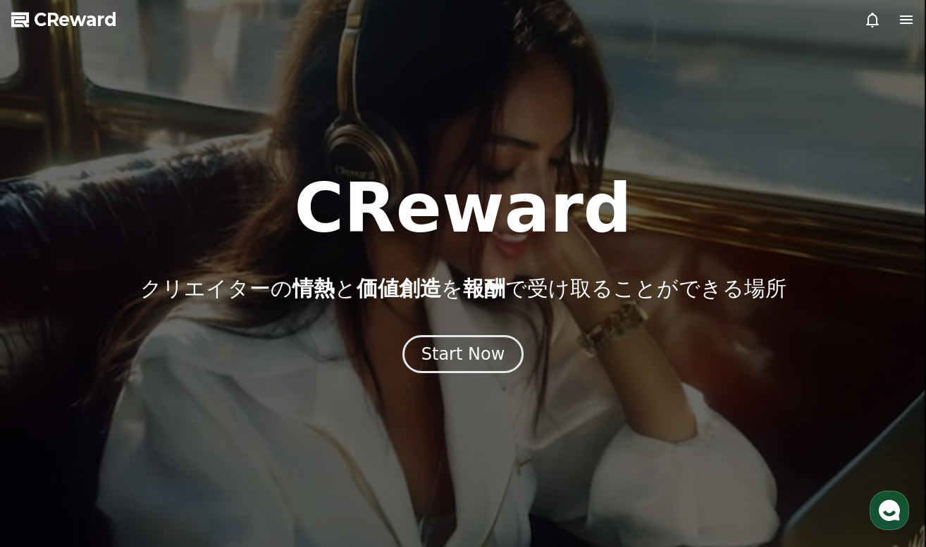
click at [61, 21] on span "CReward" at bounding box center [75, 19] width 83 height 23
